Goal: Navigation & Orientation: Find specific page/section

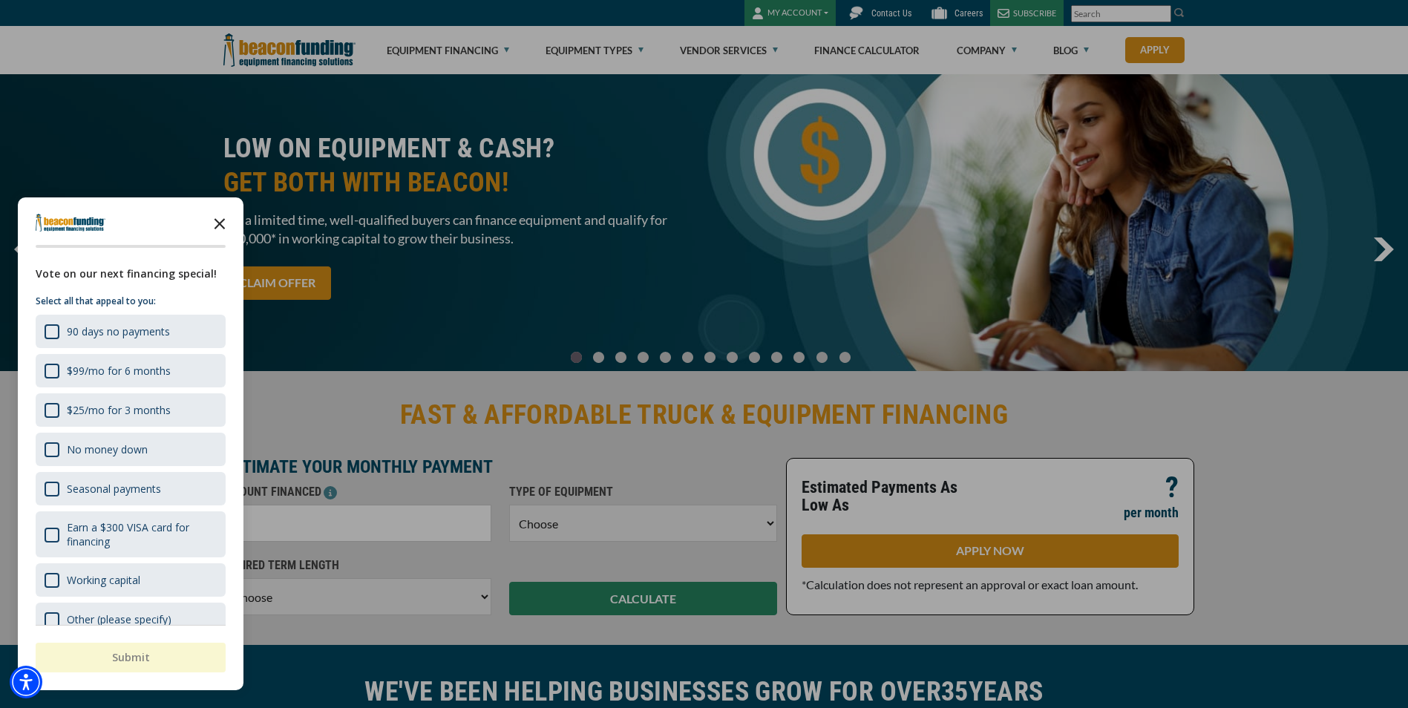
click at [220, 221] on icon "Close the survey" at bounding box center [220, 223] width 30 height 30
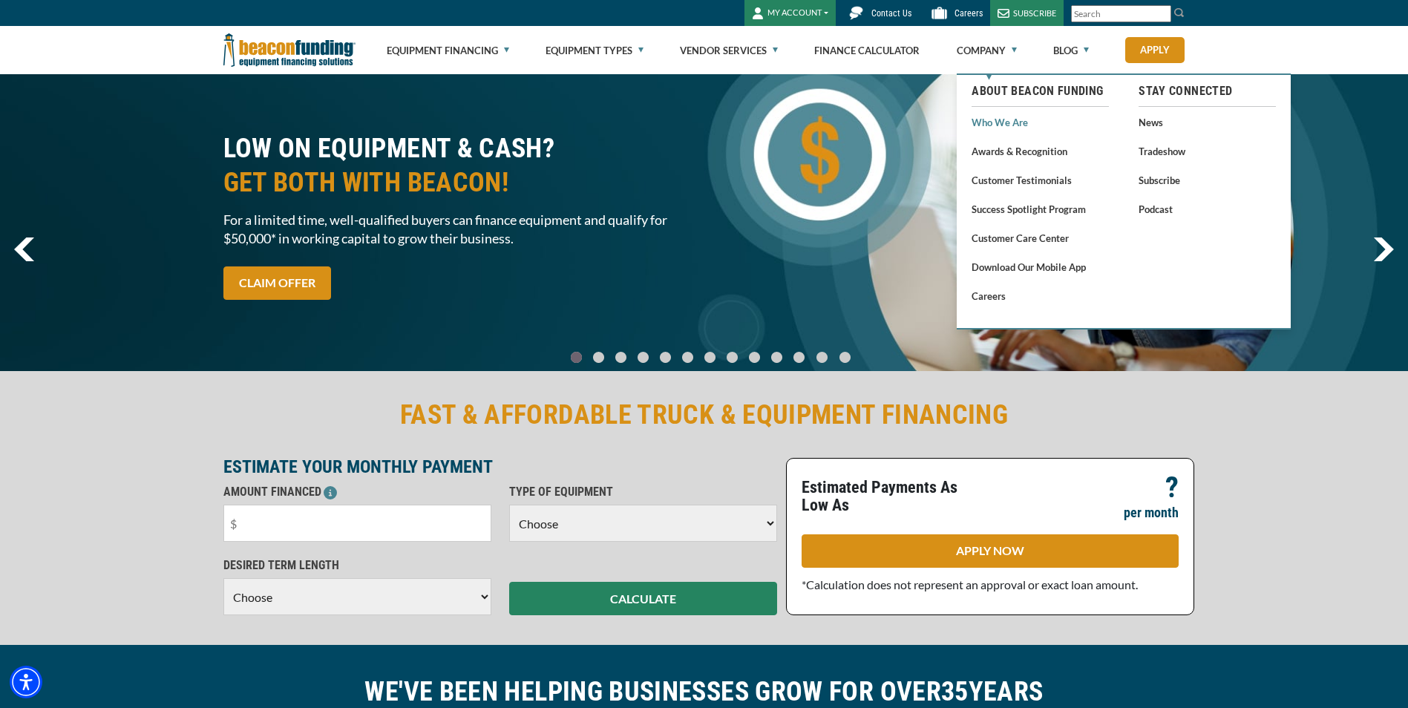
click at [992, 119] on link "Who We Are" at bounding box center [1040, 122] width 137 height 19
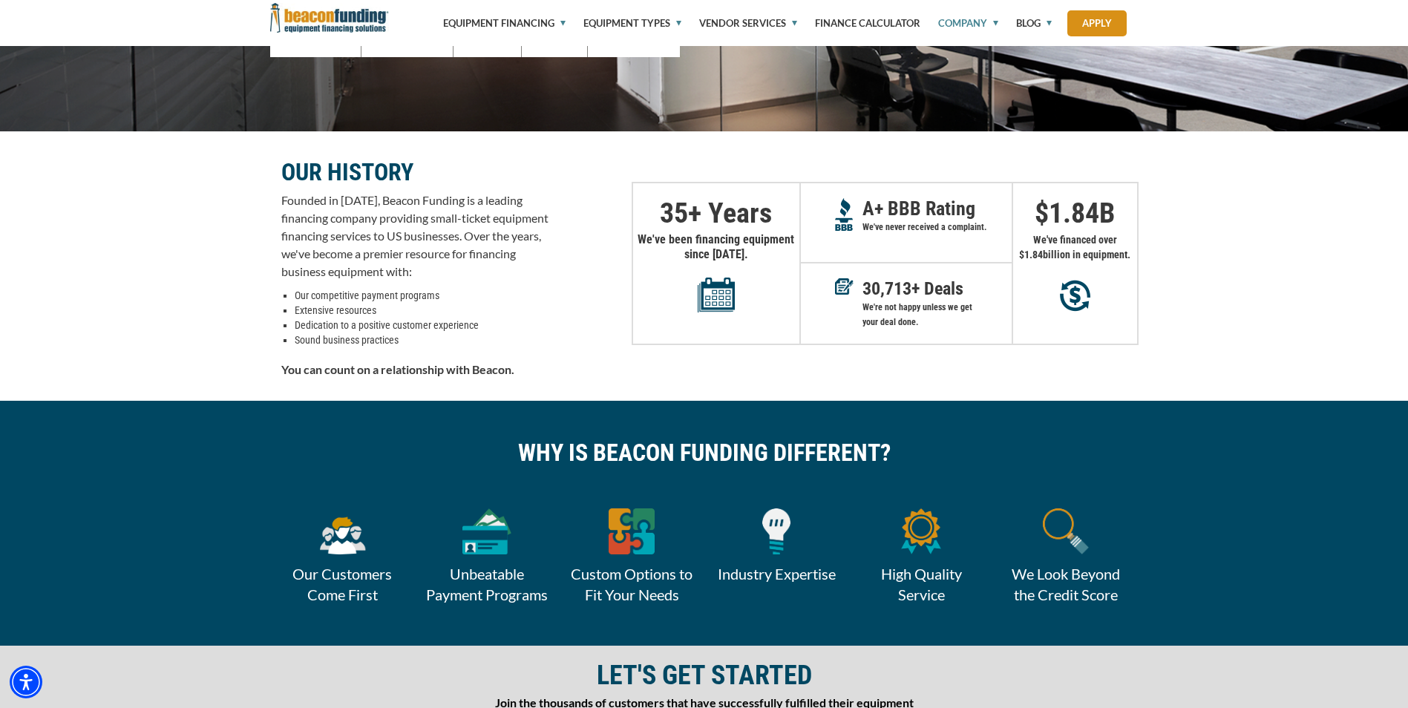
scroll to position [235, 0]
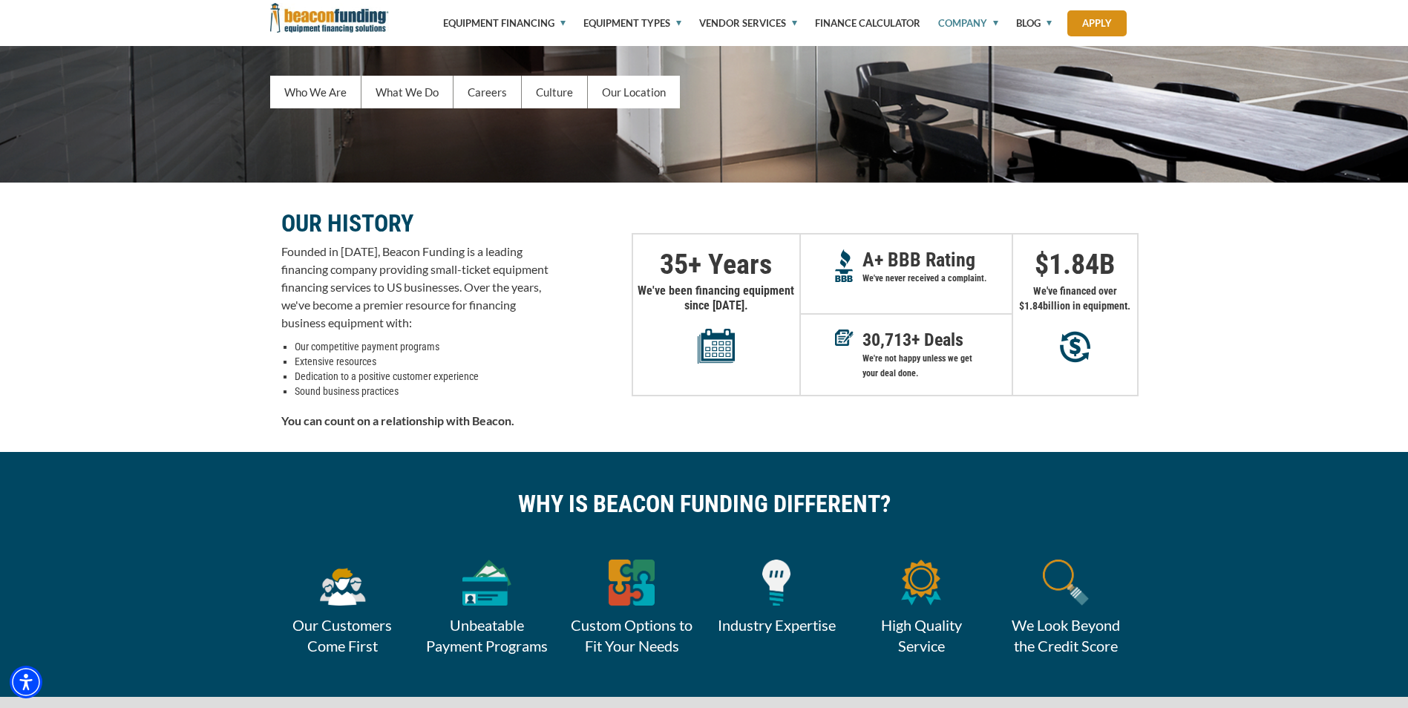
click at [730, 160] on div "WE MAKE EQUIPMENT FINANCING EASY Who We Are What We Do Careers Culture Our Loca…" at bounding box center [704, 34] width 1408 height 297
